Goal: Task Accomplishment & Management: Complete application form

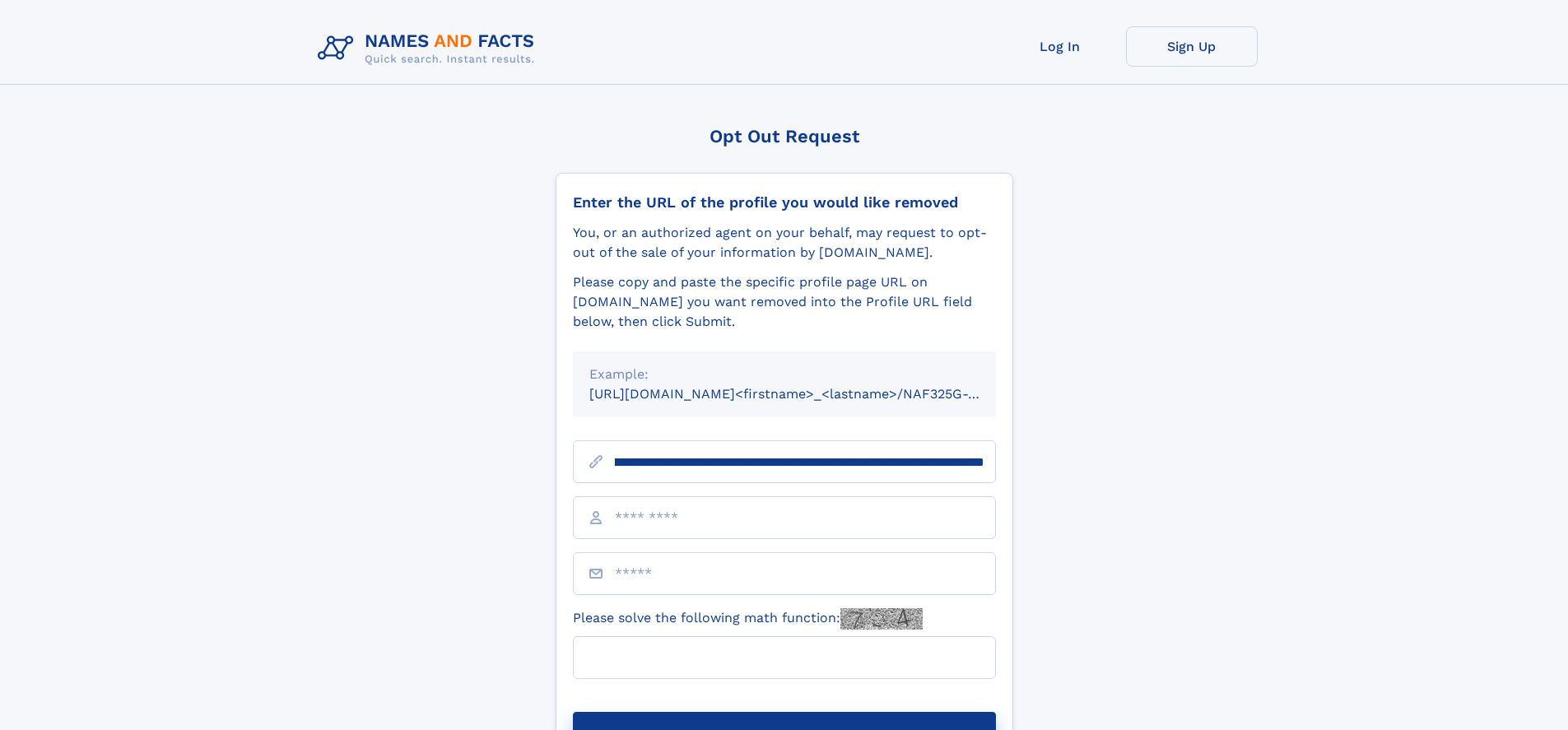
scroll to position [0, 169]
type input "**********"
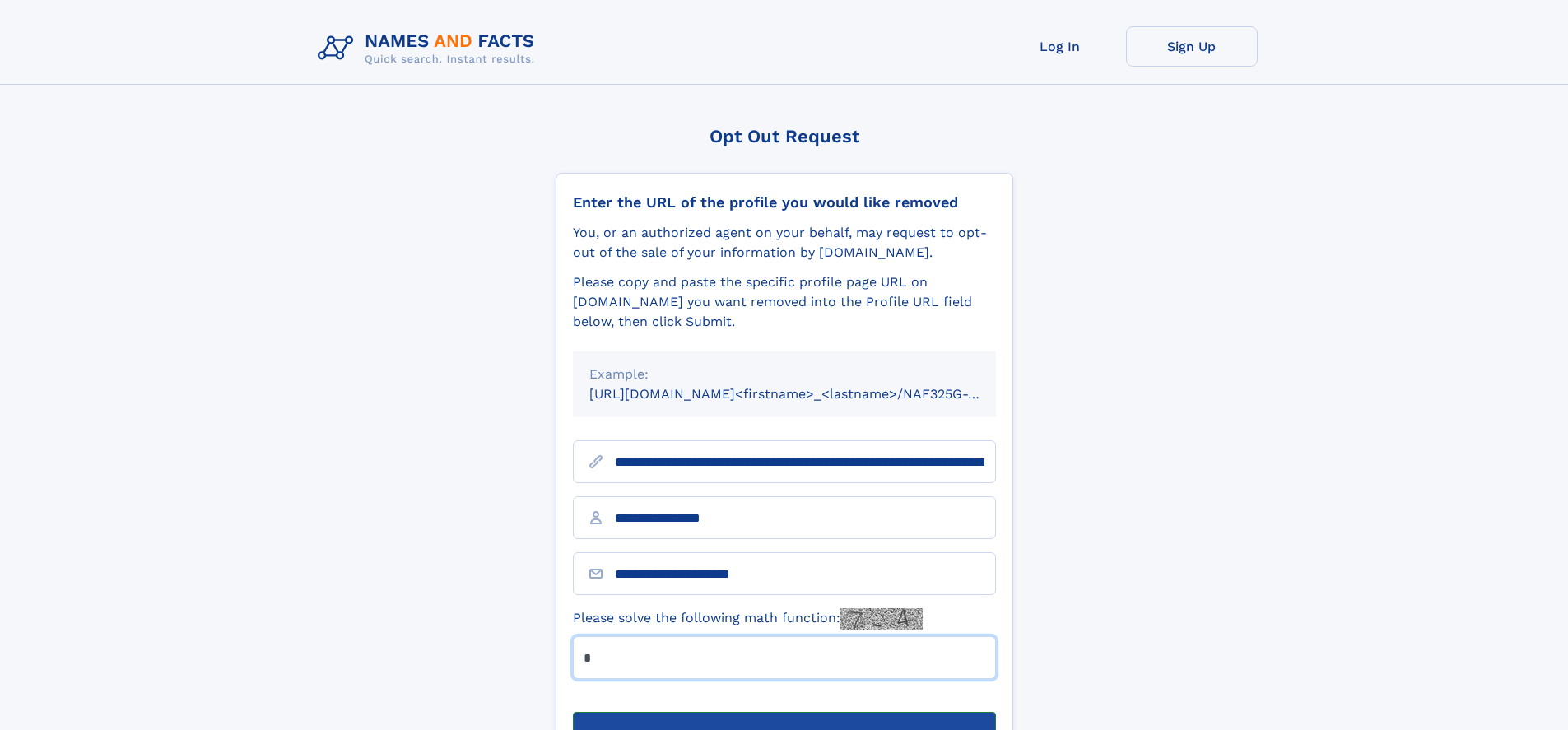
type input "*"
click at [784, 712] on button "Submit Opt Out Request" at bounding box center [784, 738] width 423 height 53
